Goal: Task Accomplishment & Management: Use online tool/utility

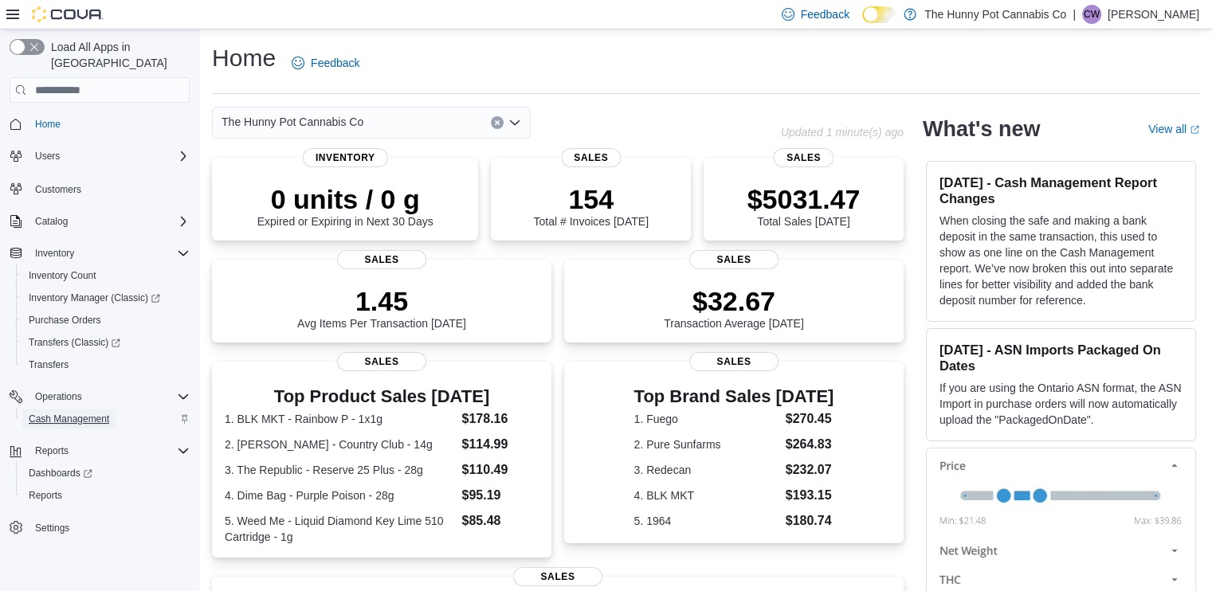
click at [105, 413] on span "Cash Management" at bounding box center [69, 419] width 80 height 13
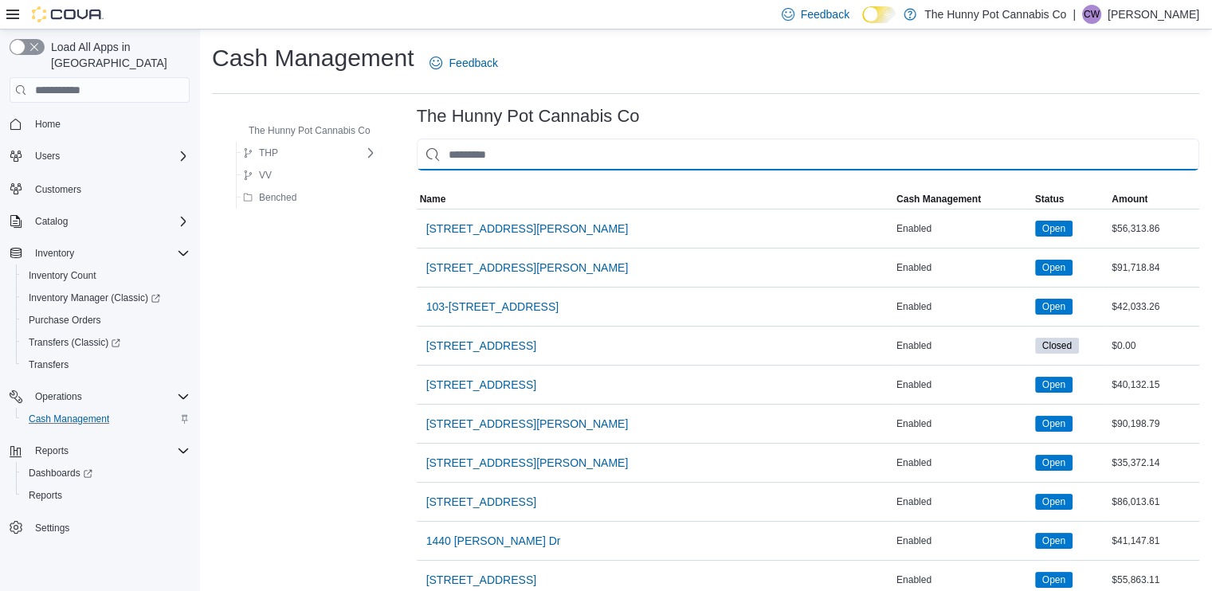
click at [606, 157] on input "This is a search bar. As you type, the results lower in the page will automatic…" at bounding box center [808, 155] width 782 height 32
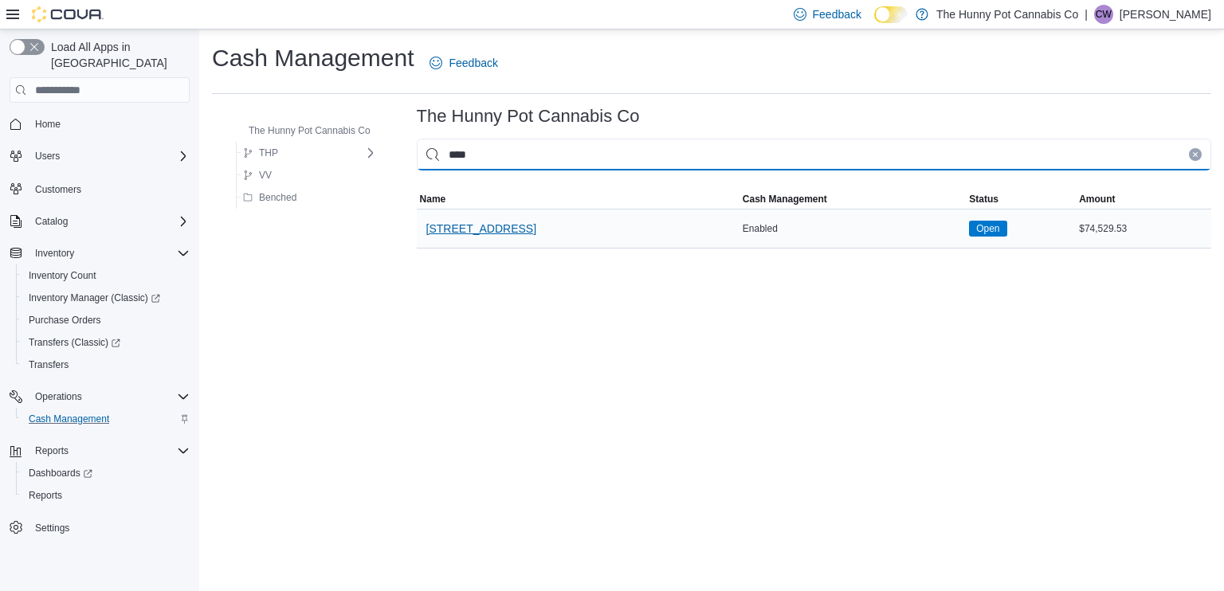
type input "****"
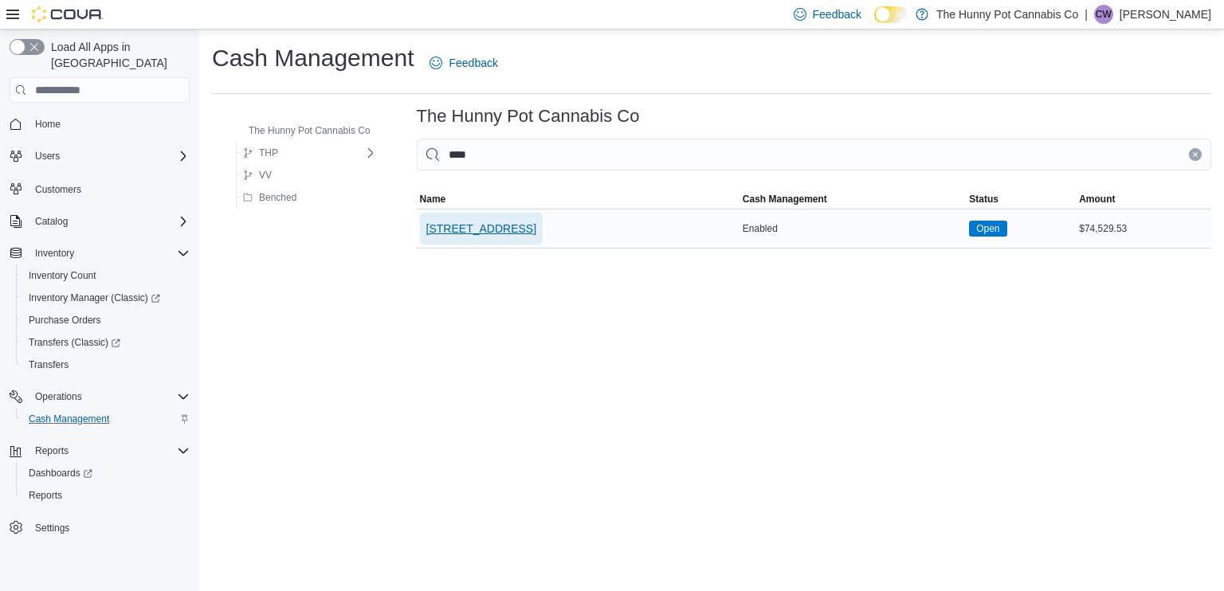
click at [500, 223] on span "[STREET_ADDRESS]" at bounding box center [481, 229] width 110 height 16
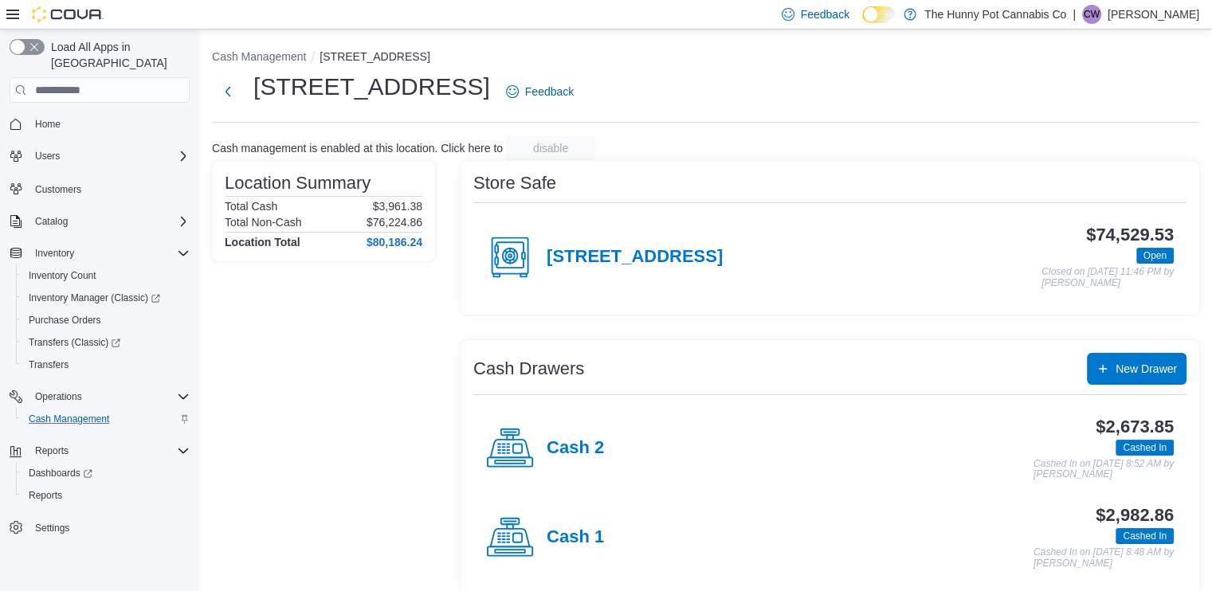
click at [599, 436] on div "Cash 2" at bounding box center [545, 449] width 118 height 48
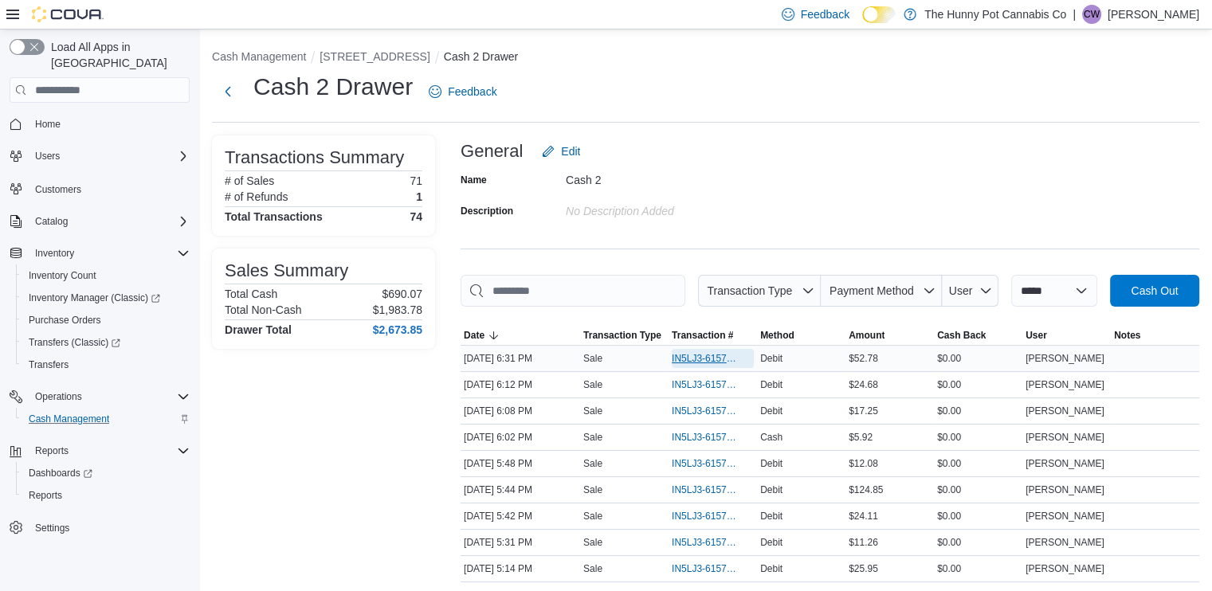
click at [725, 363] on span "IN5LJ3-6157964" at bounding box center [705, 358] width 66 height 13
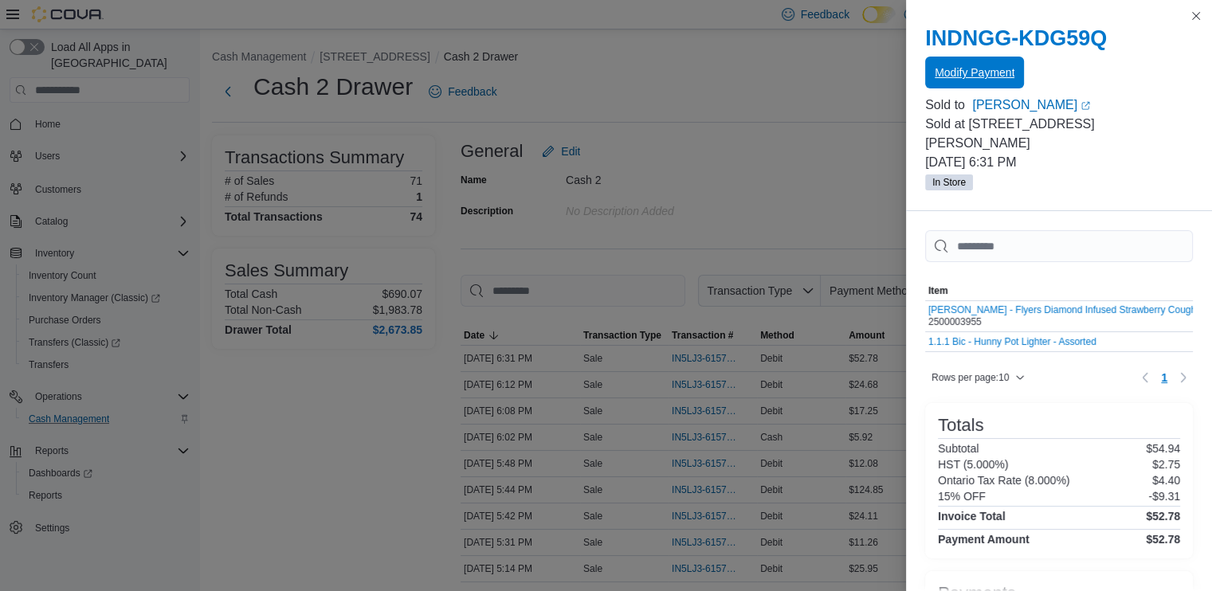
click at [986, 66] on span "Modify Payment" at bounding box center [975, 73] width 80 height 16
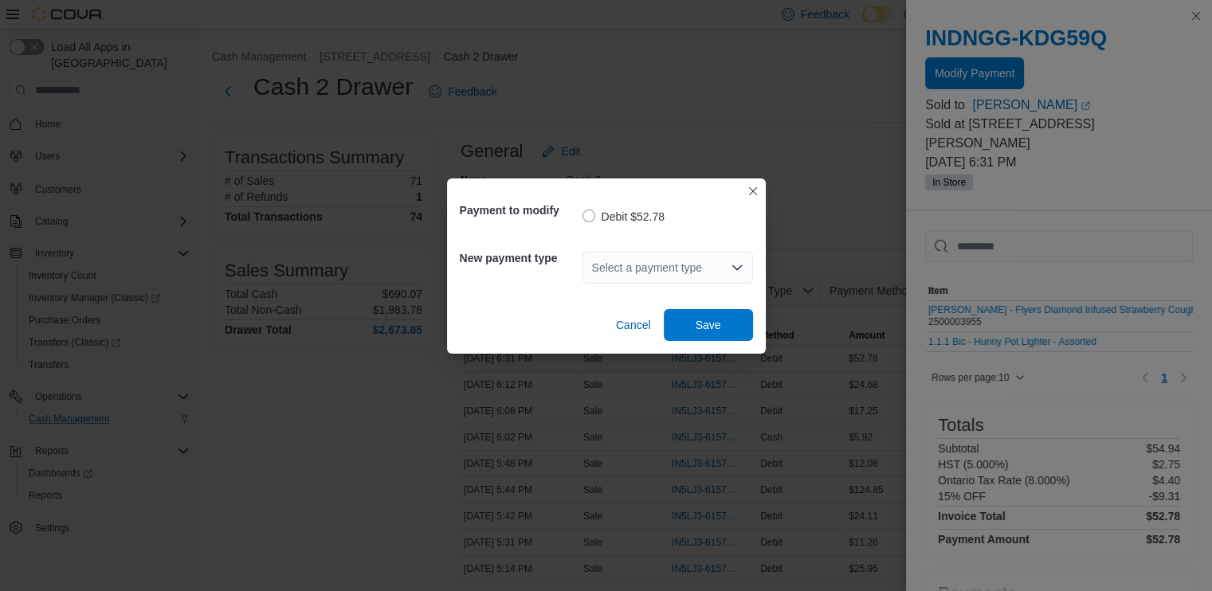
click at [625, 268] on div "Select a payment type" at bounding box center [667, 268] width 170 height 32
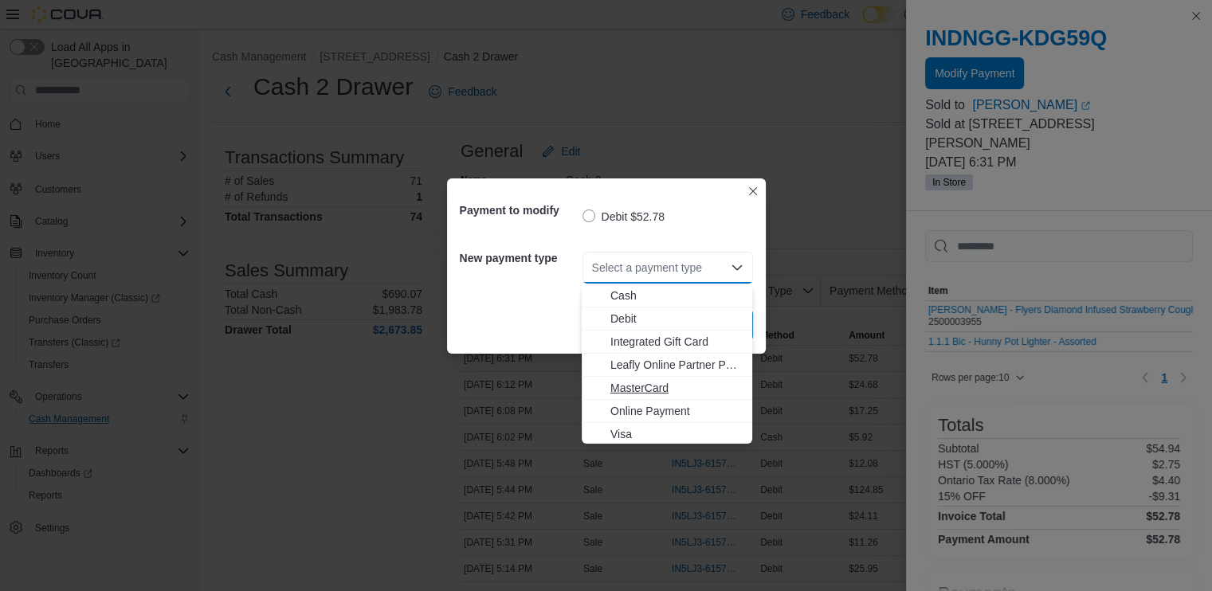
click at [634, 393] on span "MasterCard" at bounding box center [676, 388] width 132 height 16
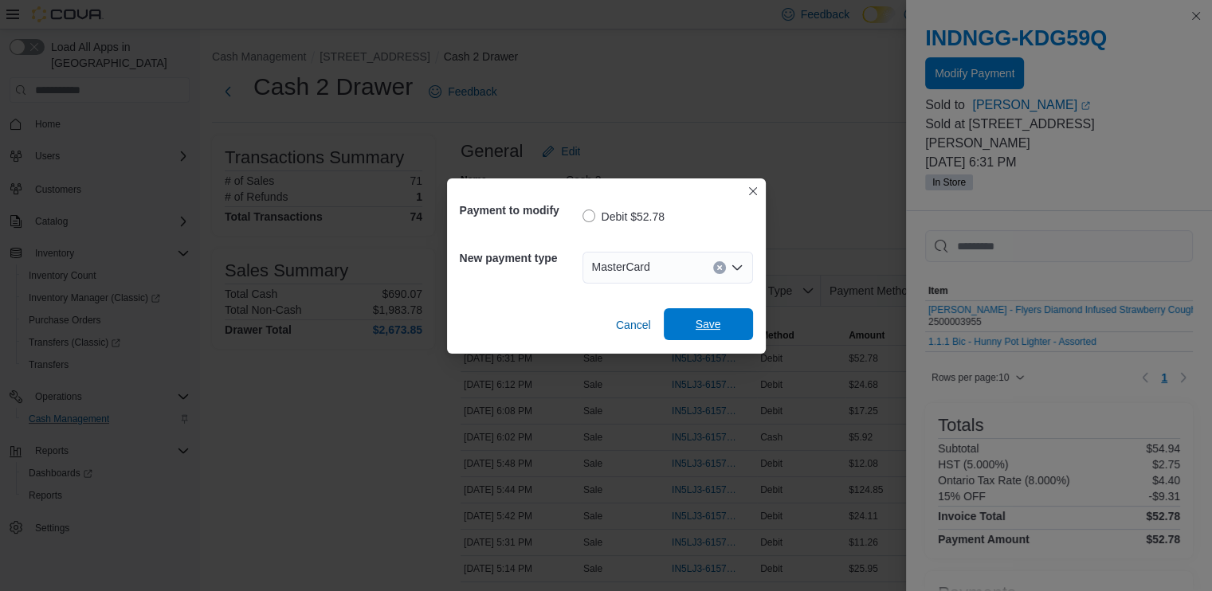
click at [711, 320] on span "Save" at bounding box center [708, 324] width 25 height 16
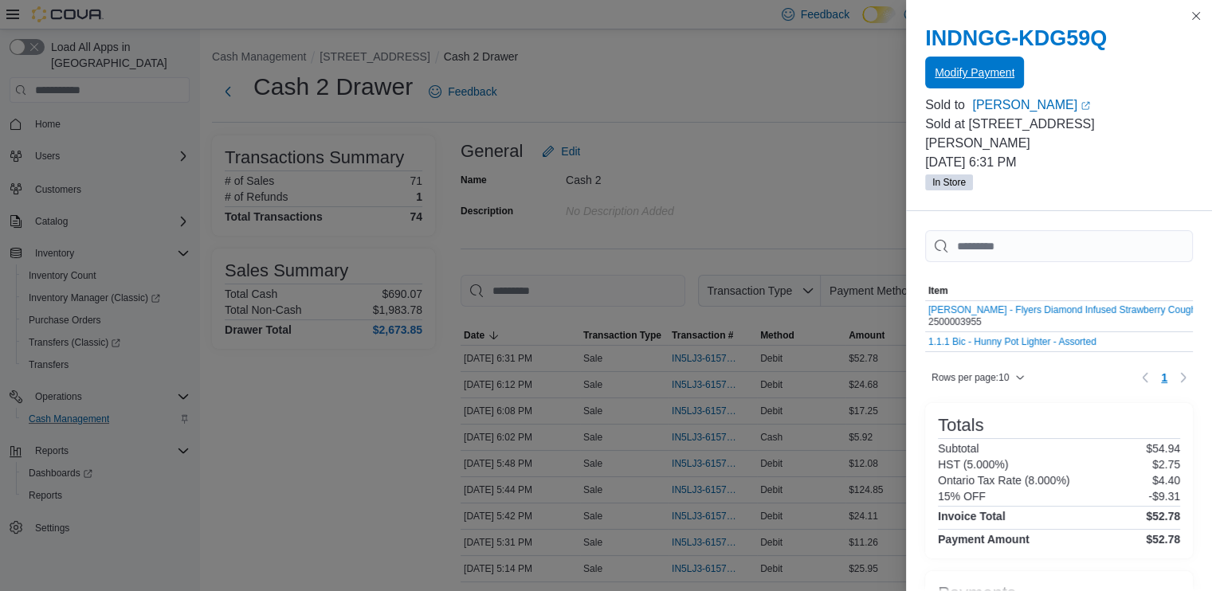
click at [975, 88] on span "Modify Payment" at bounding box center [975, 73] width 80 height 32
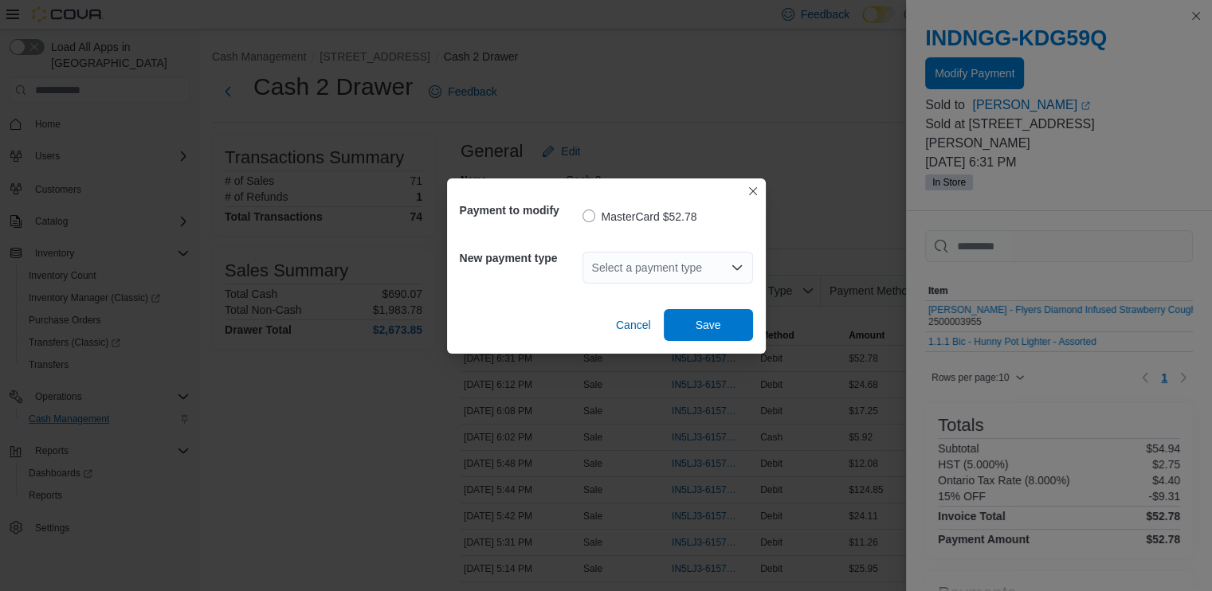
click at [641, 266] on div "Select a payment type" at bounding box center [667, 268] width 170 height 32
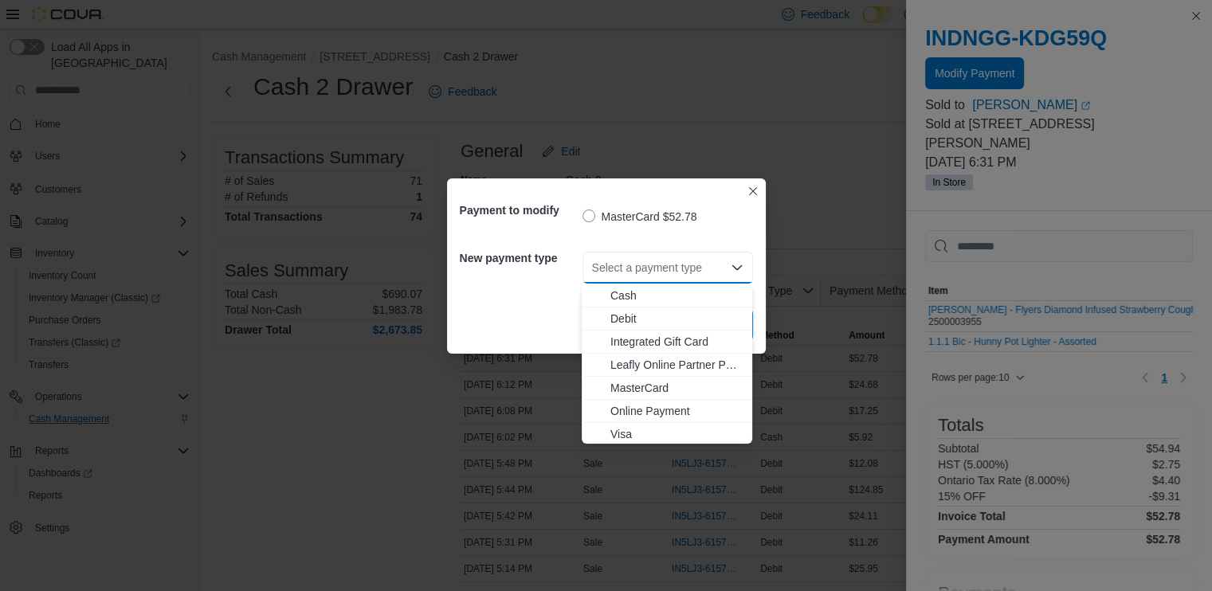
click at [641, 266] on div "Select a payment type" at bounding box center [667, 268] width 170 height 32
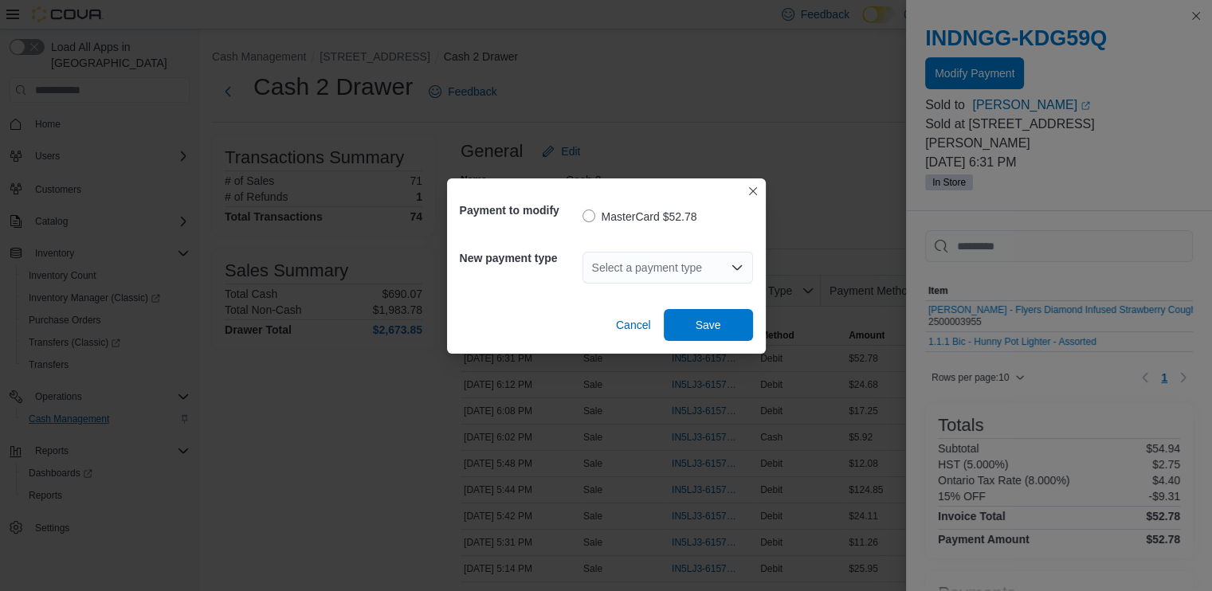
click at [515, 337] on div "Cancel Save" at bounding box center [606, 318] width 293 height 45
click at [629, 329] on span "Cancel" at bounding box center [633, 325] width 35 height 16
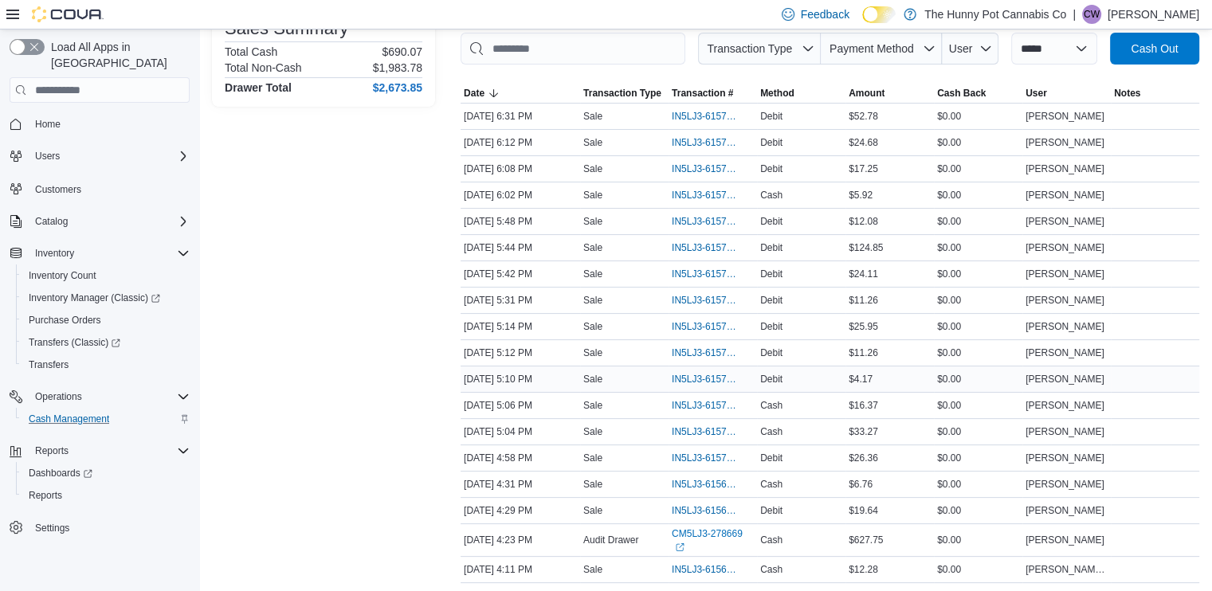
scroll to position [241, 0]
click at [698, 225] on span "IN5LJ3-6157592" at bounding box center [705, 222] width 66 height 13
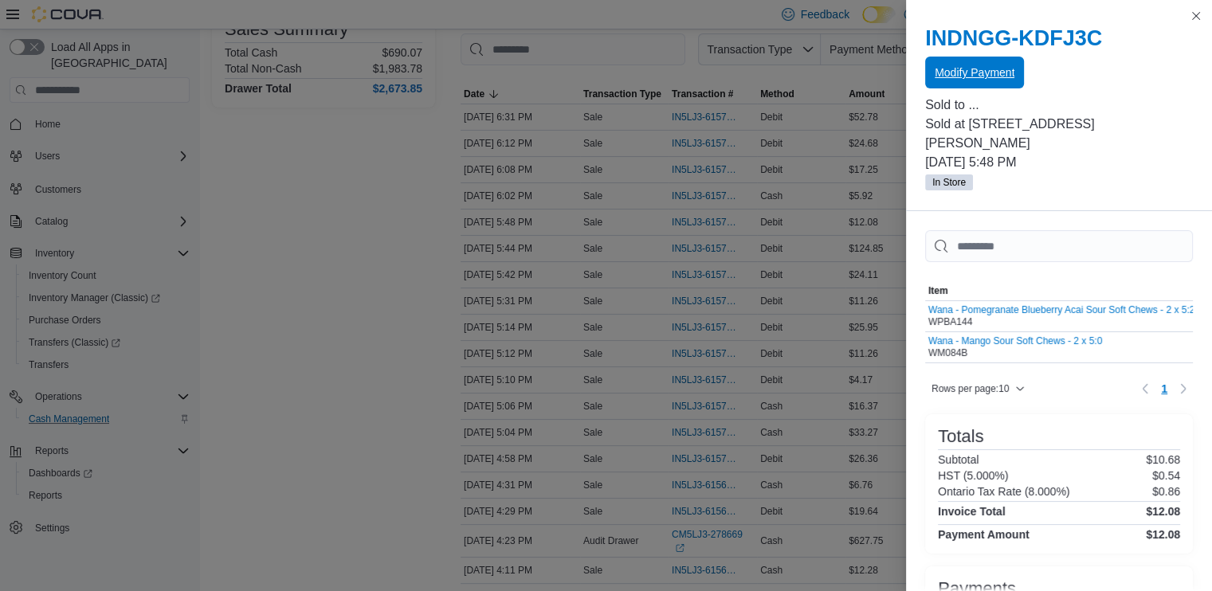
click at [994, 76] on span "Modify Payment" at bounding box center [975, 73] width 80 height 16
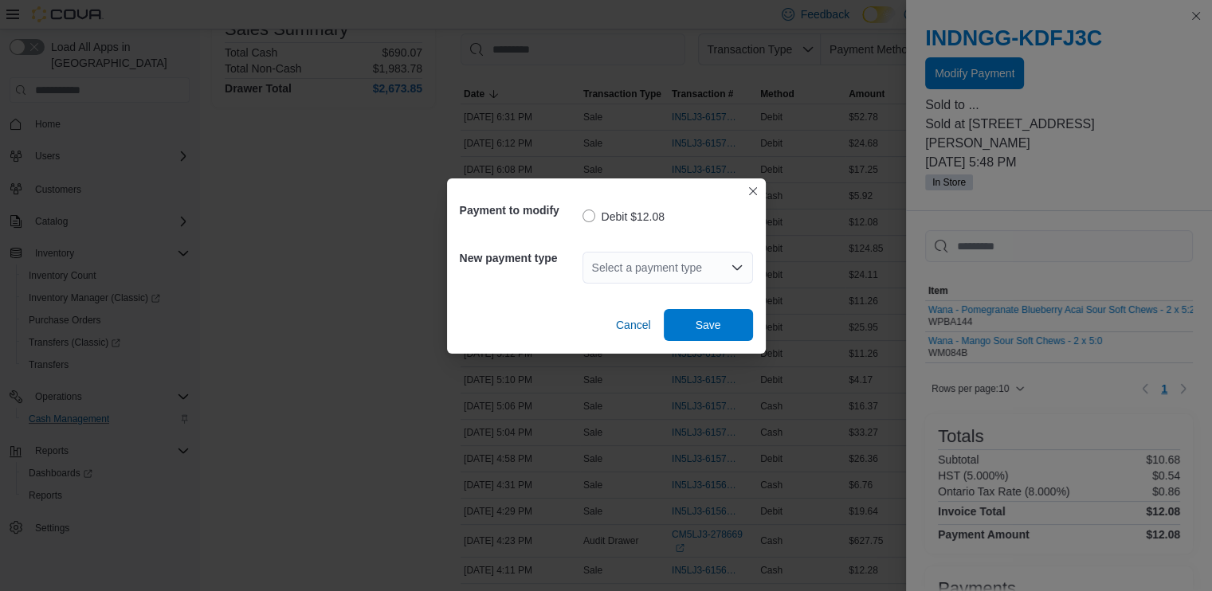
click at [645, 269] on div "Select a payment type" at bounding box center [667, 268] width 170 height 32
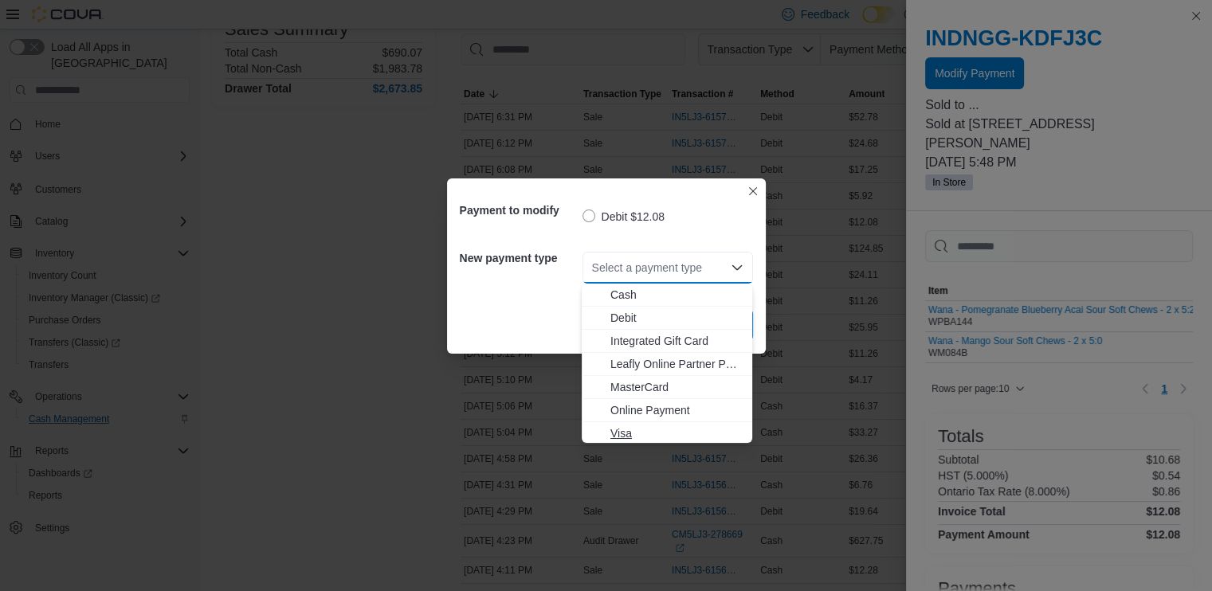
click at [626, 429] on span "Visa" at bounding box center [676, 433] width 132 height 16
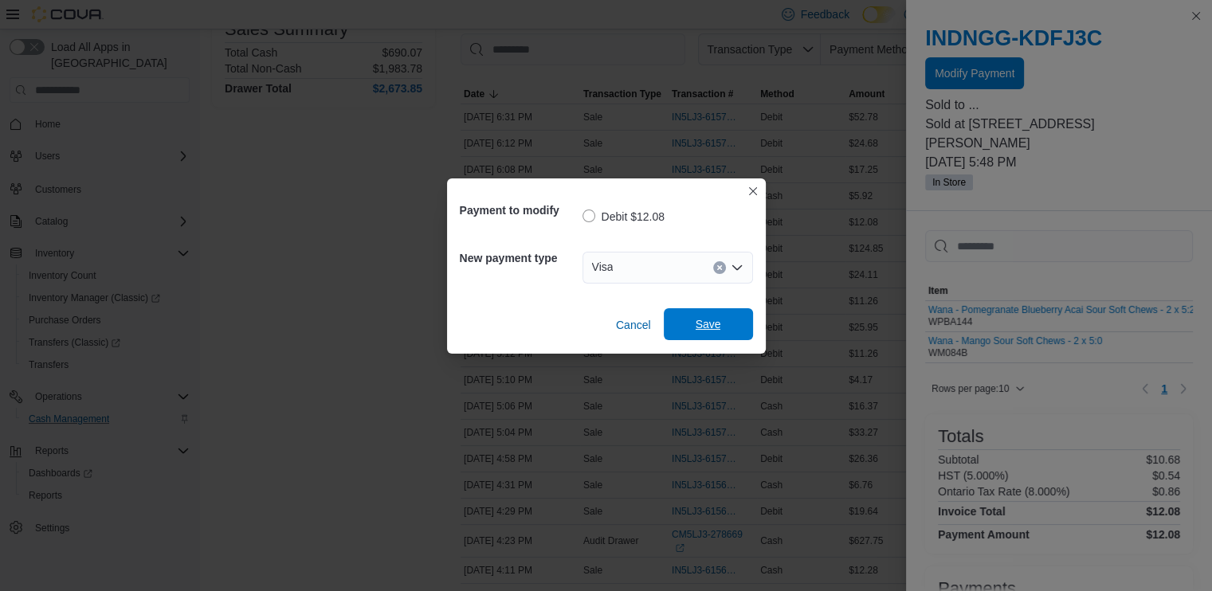
click at [705, 333] on span "Save" at bounding box center [708, 324] width 70 height 32
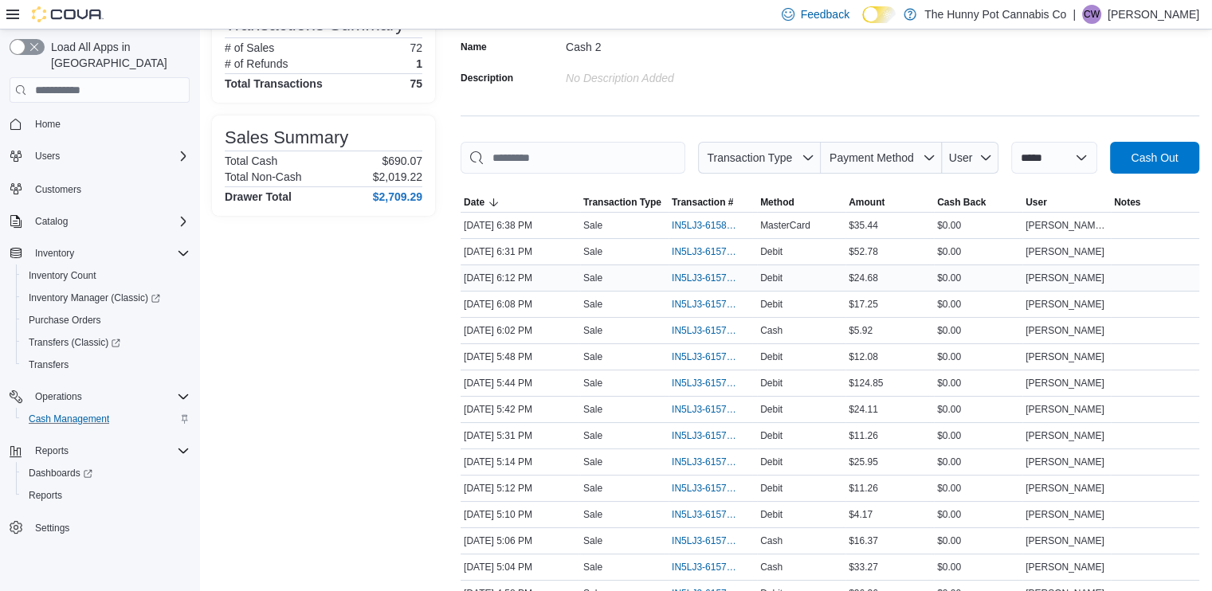
scroll to position [134, 0]
click at [683, 411] on span "IN5LJ3-6157540" at bounding box center [705, 408] width 66 height 13
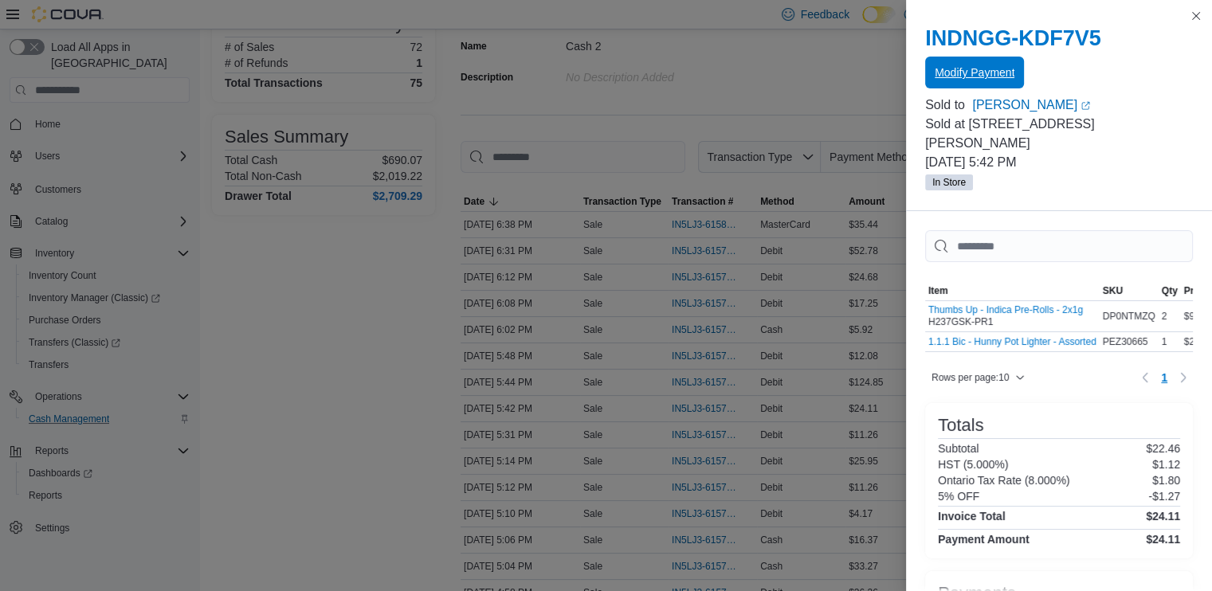
click at [975, 60] on span "Modify Payment" at bounding box center [975, 73] width 80 height 32
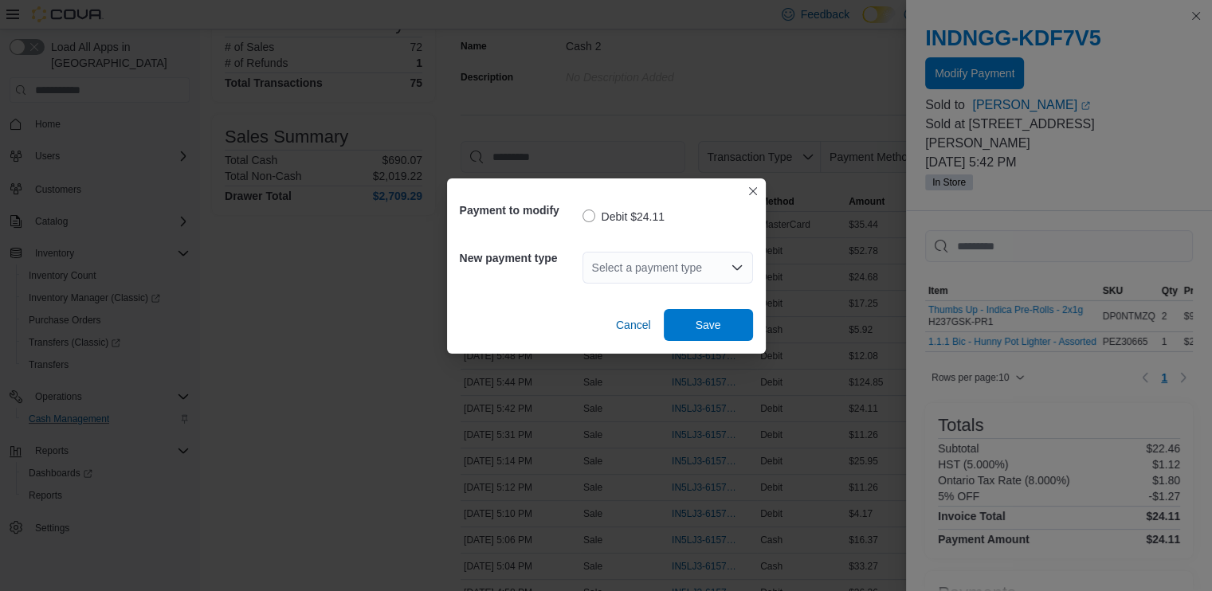
click at [612, 265] on div "Select a payment type" at bounding box center [667, 268] width 170 height 32
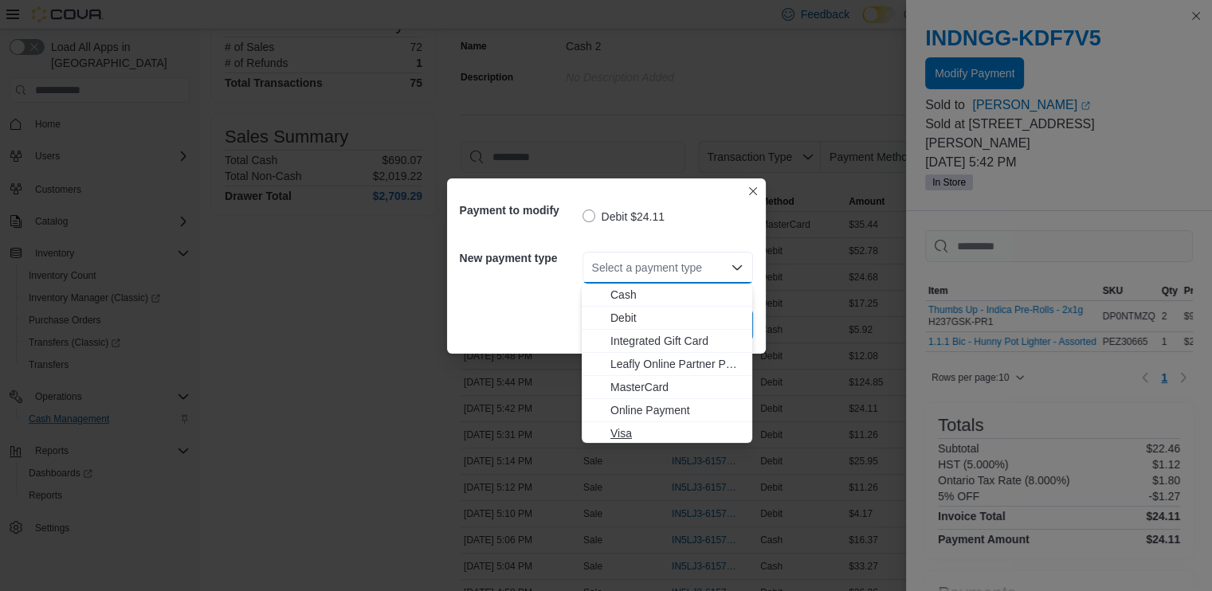
click at [627, 437] on span "Visa" at bounding box center [676, 433] width 132 height 16
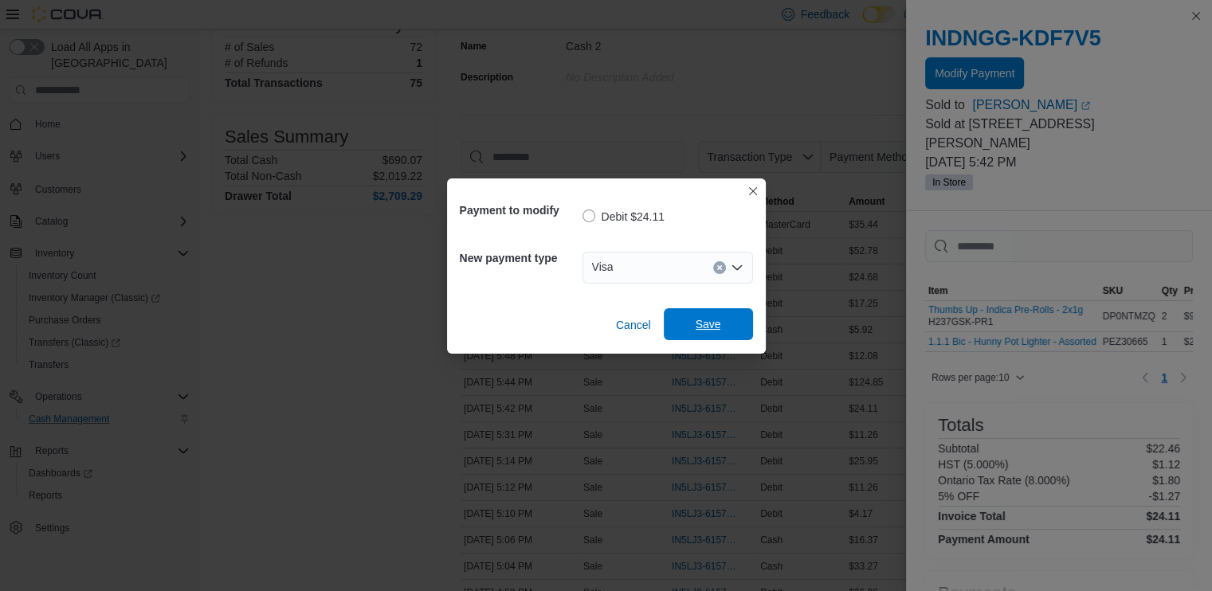
click at [704, 320] on span "Save" at bounding box center [708, 324] width 25 height 16
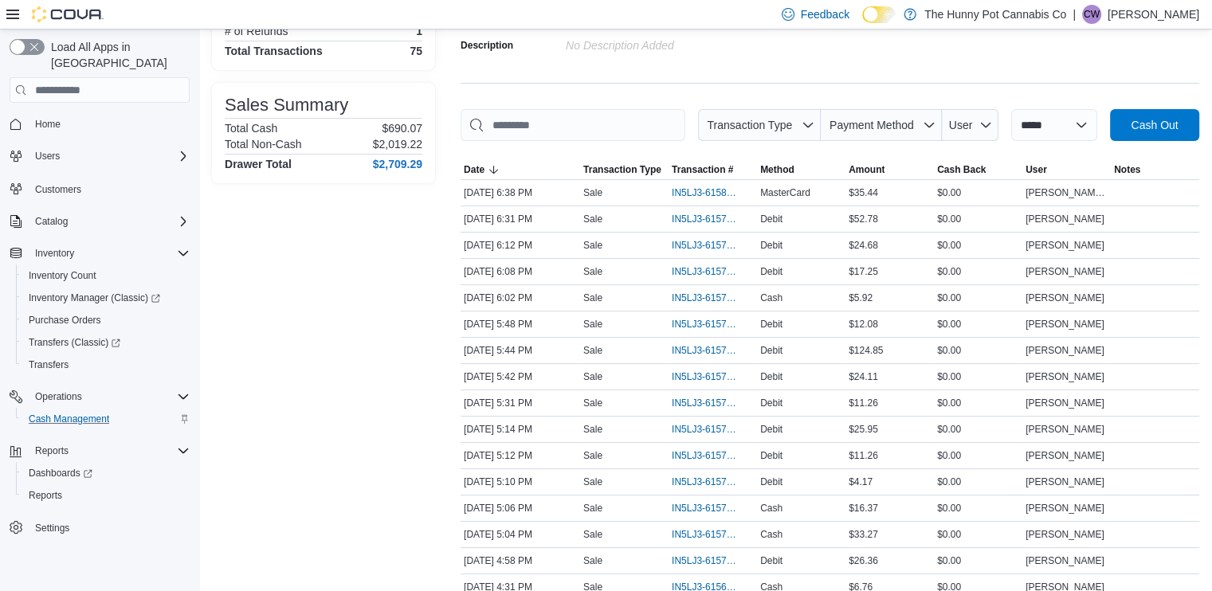
scroll to position [167, 0]
click at [709, 346] on span "IN5LJ3-6157551" at bounding box center [705, 349] width 66 height 13
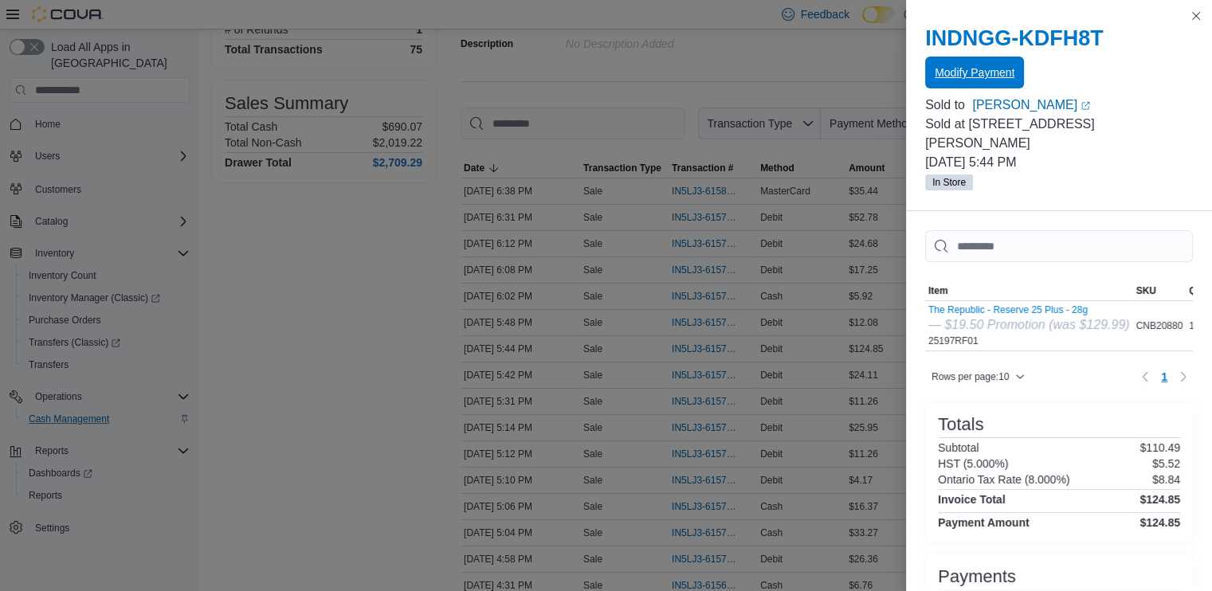
click at [982, 82] on span "Modify Payment" at bounding box center [975, 73] width 80 height 32
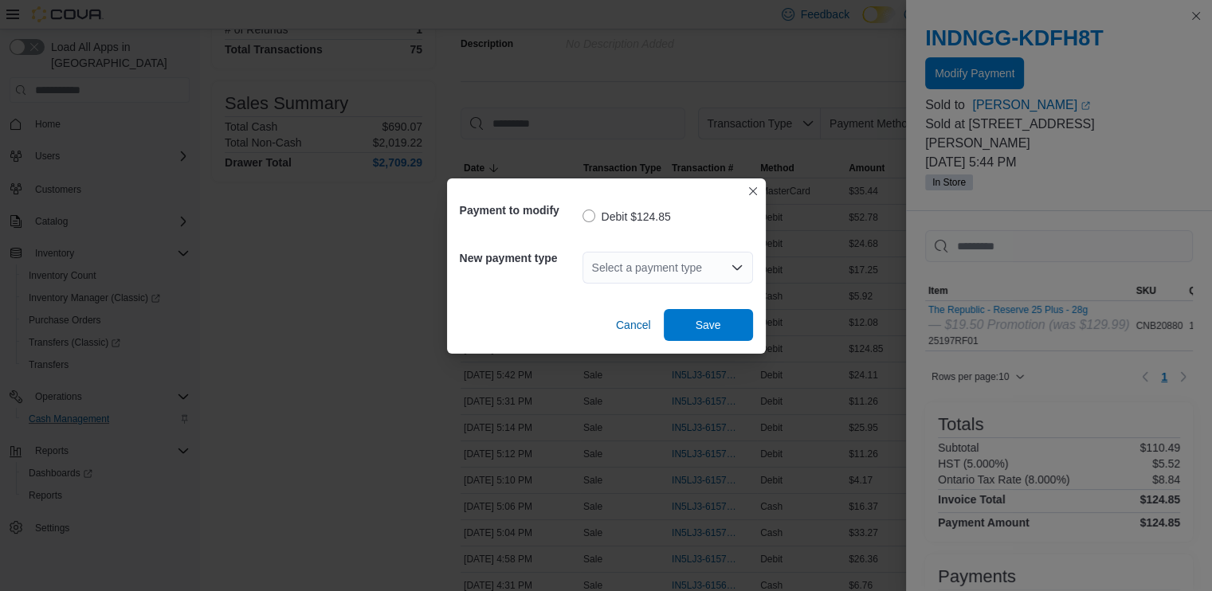
click at [654, 267] on div "Select a payment type" at bounding box center [667, 268] width 170 height 32
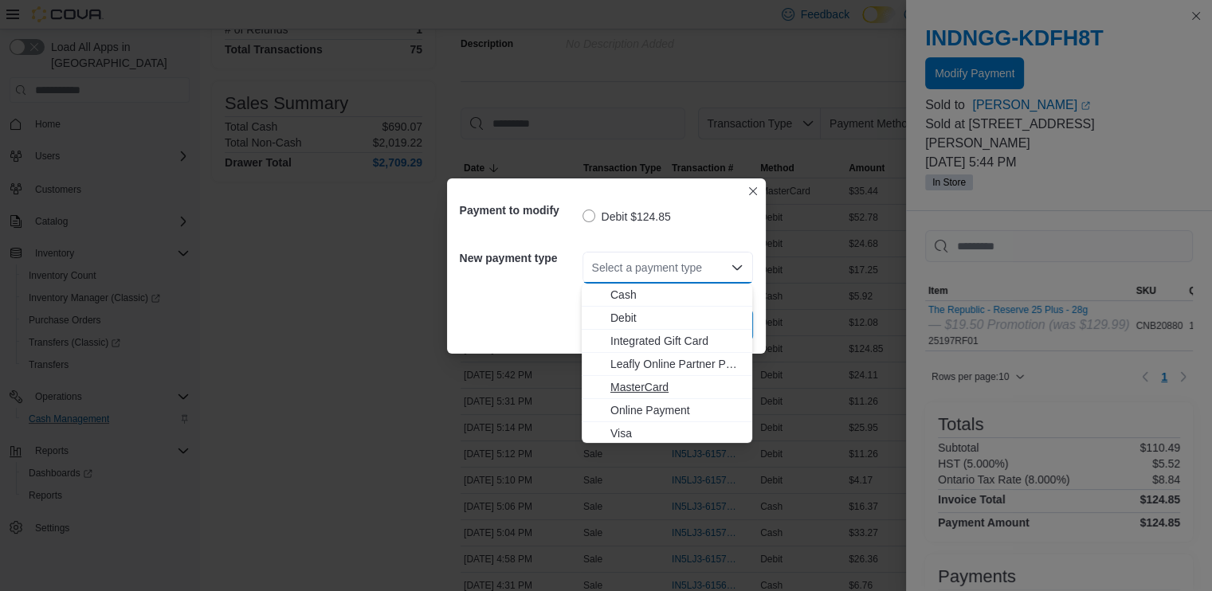
click at [635, 382] on span "MasterCard" at bounding box center [676, 387] width 132 height 16
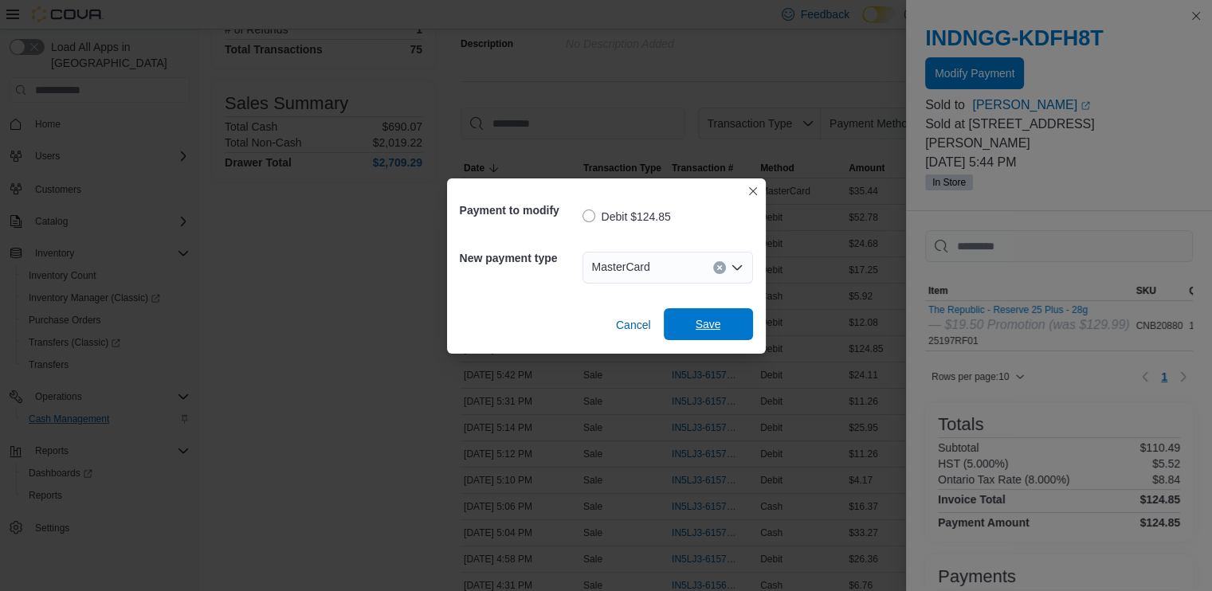
click at [712, 317] on span "Save" at bounding box center [708, 324] width 70 height 32
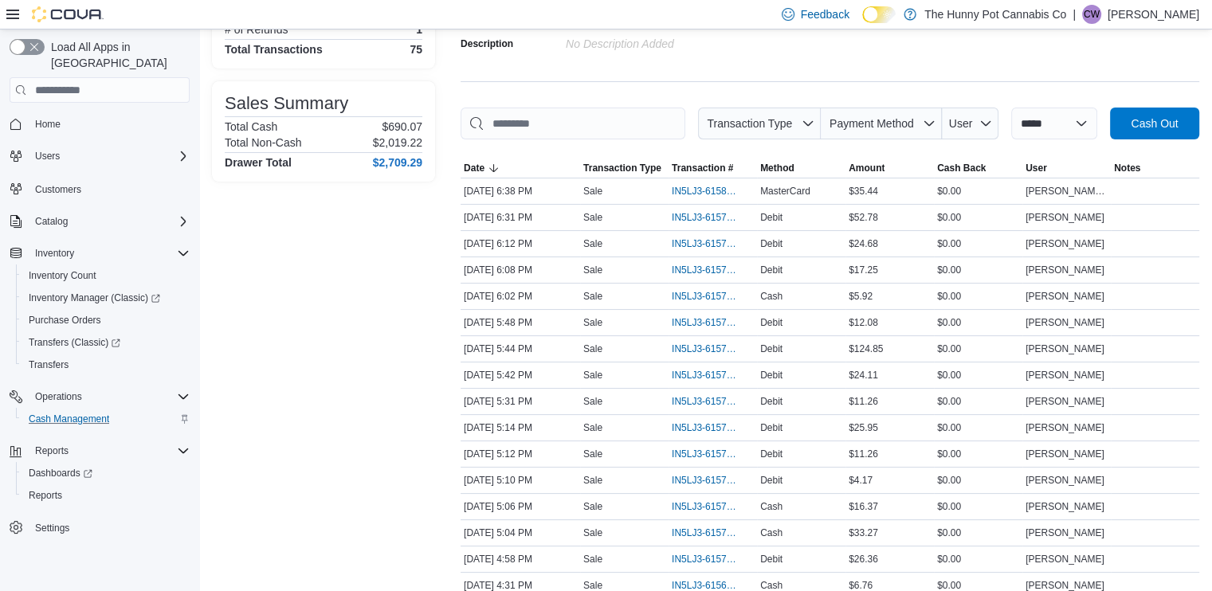
scroll to position [0, 0]
